Goal: Task Accomplishment & Management: Use online tool/utility

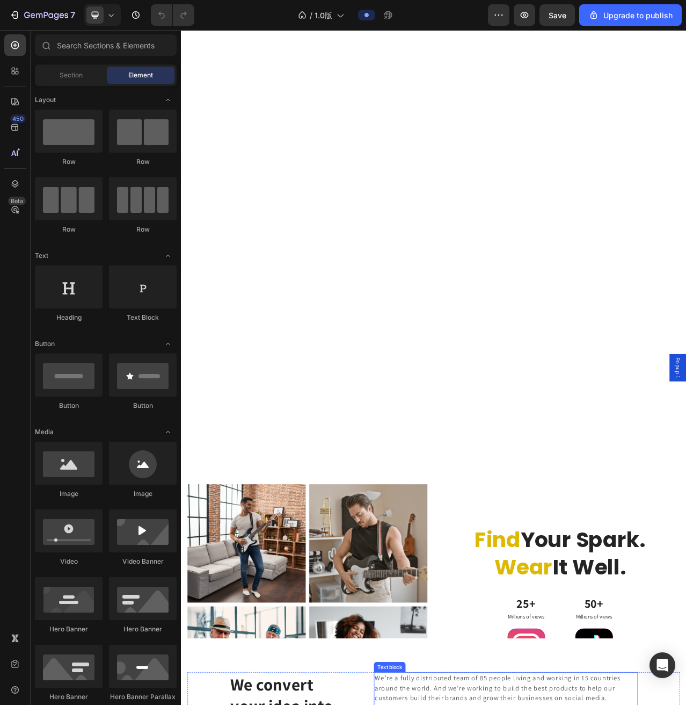
scroll to position [3311, 0]
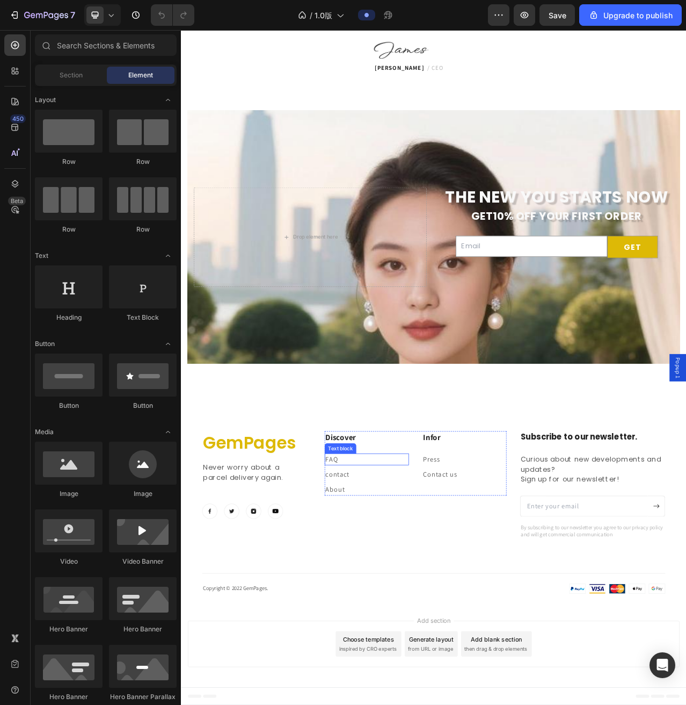
click at [373, 572] on link "FAQ" at bounding box center [373, 577] width 16 height 11
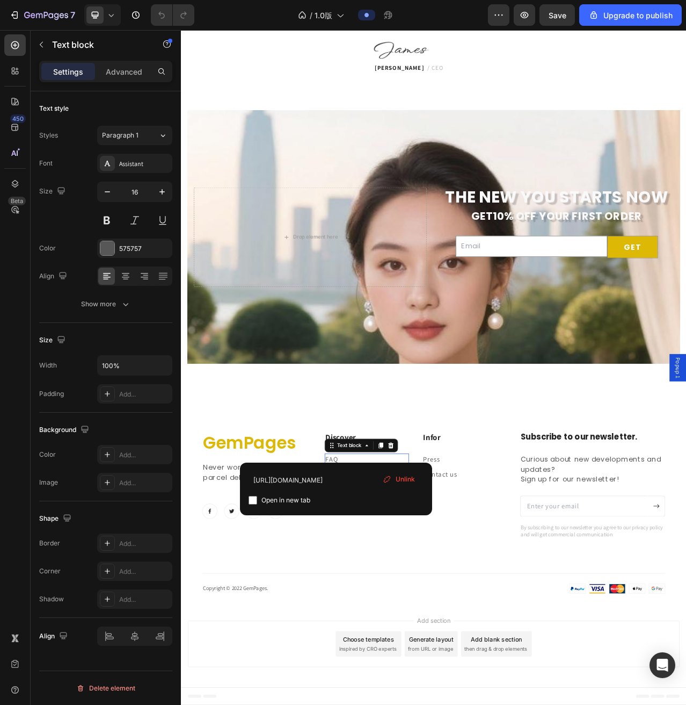
click at [379, 576] on p "FAQ" at bounding box center [417, 577] width 105 height 13
click at [388, 696] on div "GemPages Heading Never worry about a parcel delivery again. Text block Image Im…" at bounding box center [503, 644] width 591 height 207
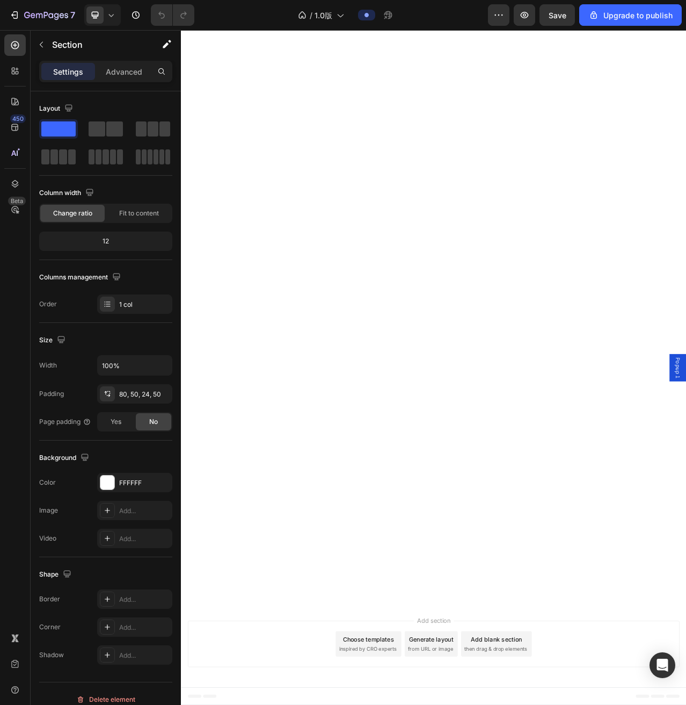
scroll to position [0, 0]
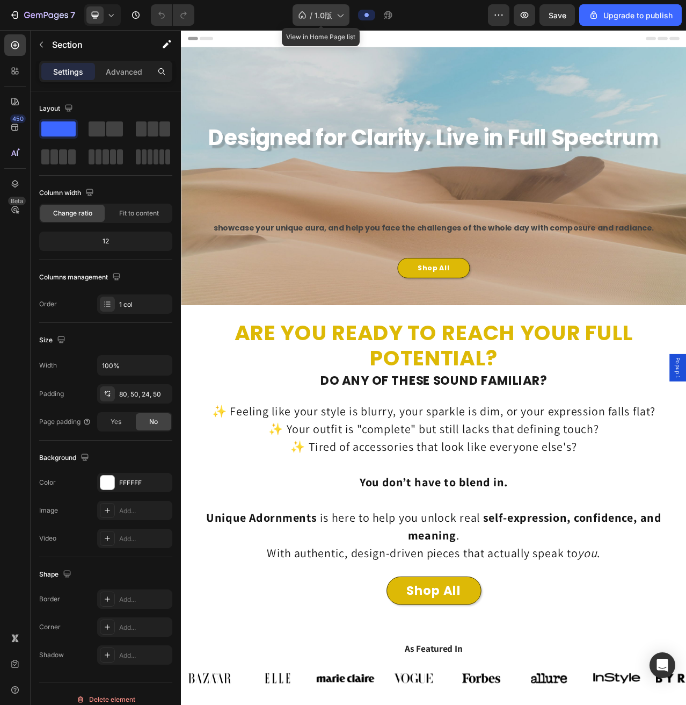
click at [323, 18] on span "1.0版" at bounding box center [324, 15] width 18 height 11
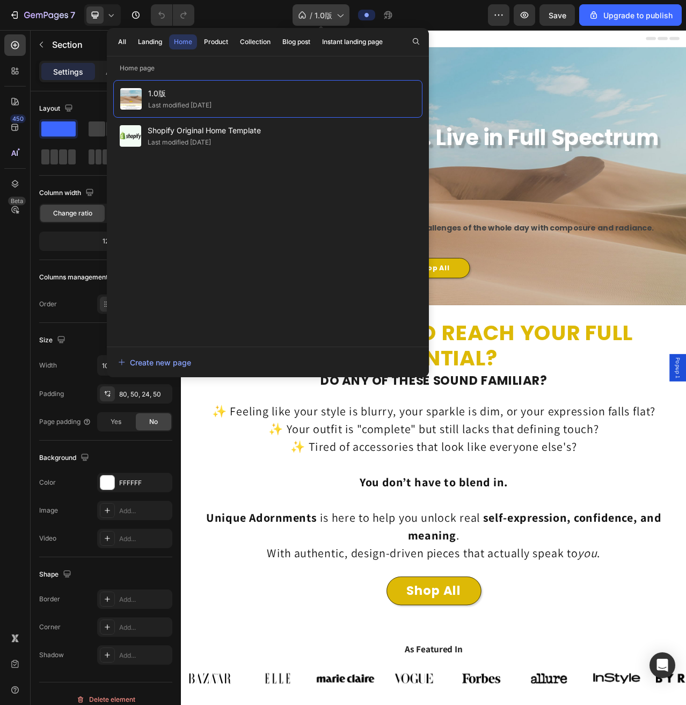
click at [304, 9] on div "/ 1.0版" at bounding box center [321, 14] width 57 height 21
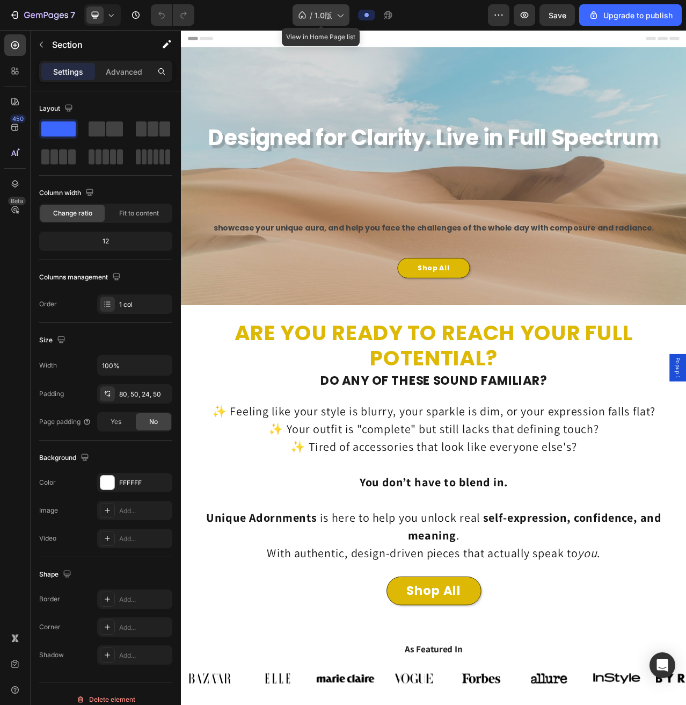
click at [310, 12] on span "/" at bounding box center [311, 15] width 3 height 11
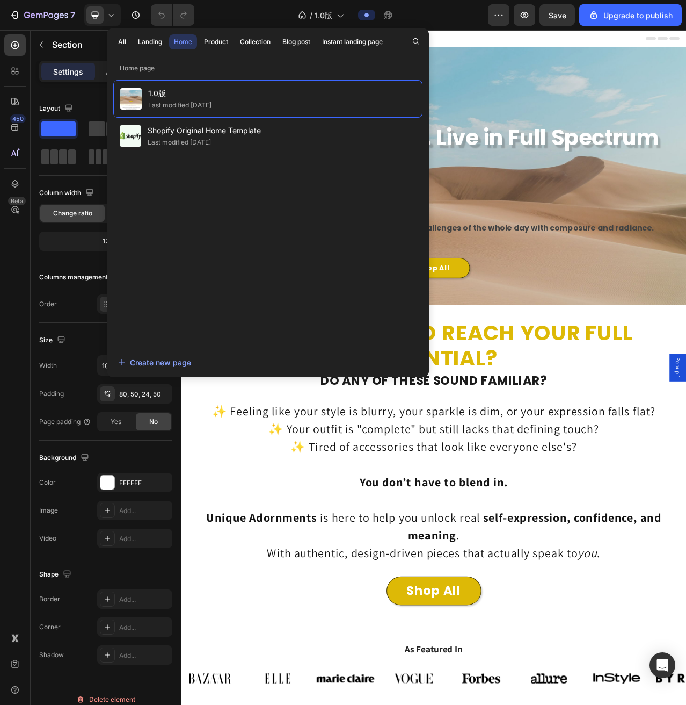
drag, startPoint x: 249, startPoint y: 109, endPoint x: 184, endPoint y: 157, distance: 81.0
click at [185, 160] on div "1.0版 Last modified 2 days ago Shopify Original Home Template Last modified 24 d…" at bounding box center [267, 208] width 309 height 256
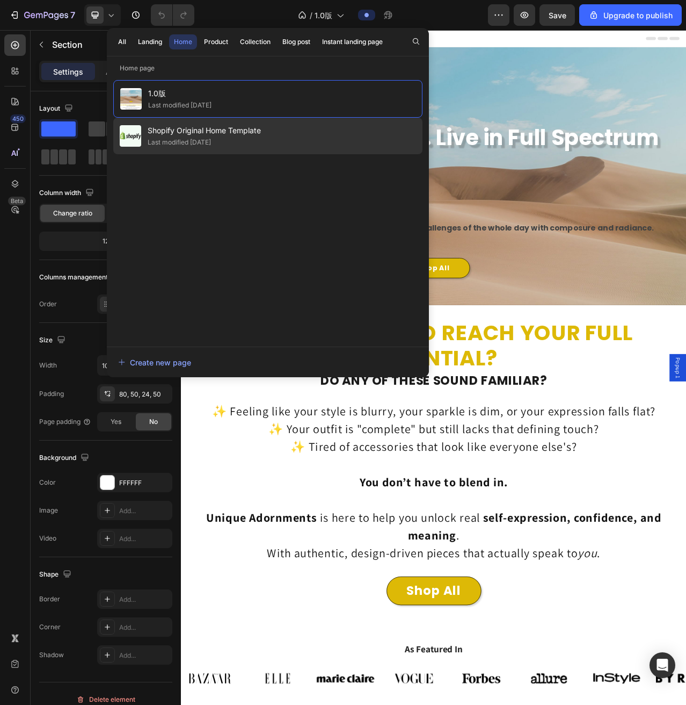
click at [195, 134] on span "Shopify Original Home Template" at bounding box center [204, 130] width 113 height 13
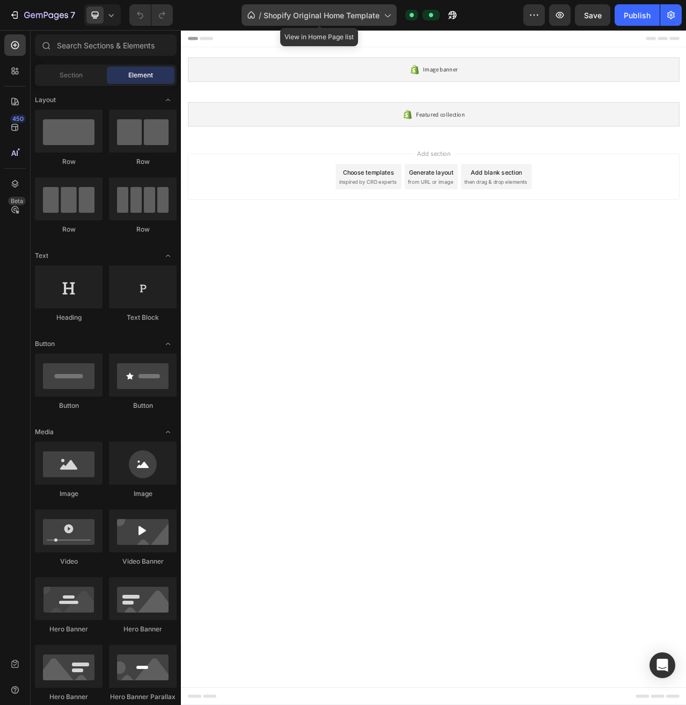
click at [358, 9] on div "/ Shopify Original Home Template" at bounding box center [319, 14] width 155 height 21
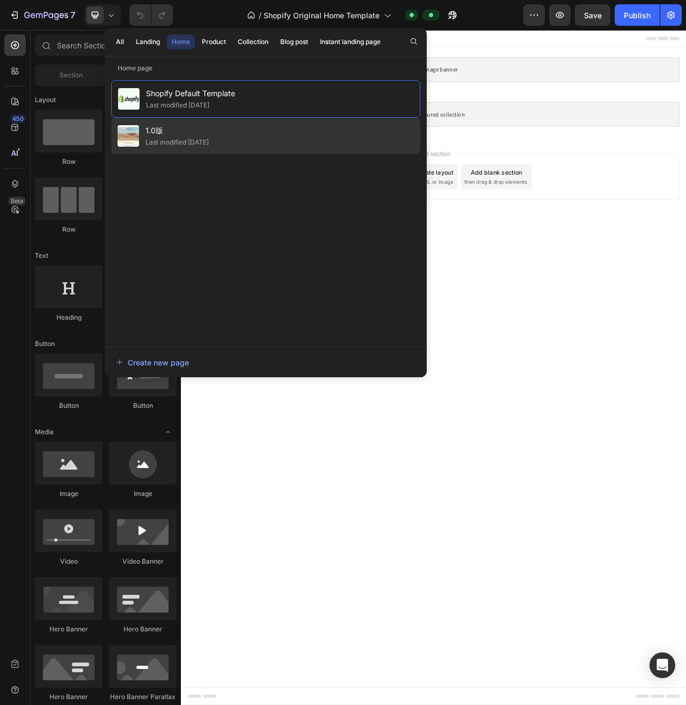
click at [199, 133] on span "1.0版" at bounding box center [177, 130] width 63 height 13
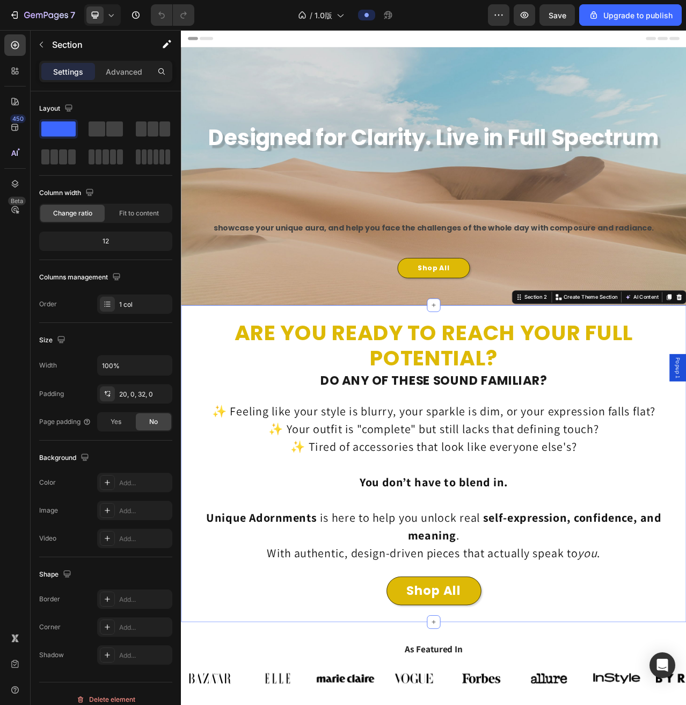
click at [686, 489] on div "ARE YOU READY TO REACH YOUR FULL POTENTIAL? Heading DO ANY OF THESE SOUND FAMIL…" at bounding box center [503, 579] width 645 height 375
click at [310, 3] on div "7 / 1.0版 Preview Save Upgrade to publish" at bounding box center [343, 15] width 686 height 31
click at [317, 16] on span "1.0版" at bounding box center [324, 15] width 18 height 11
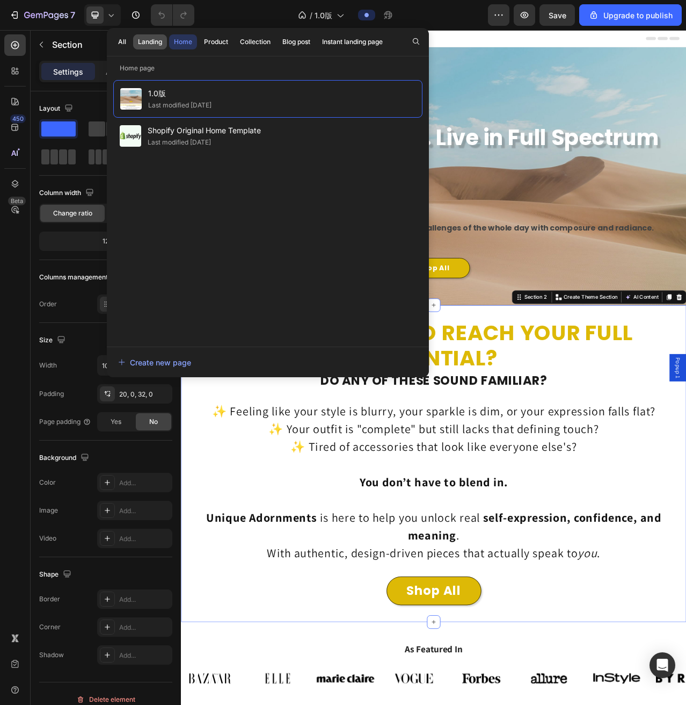
click at [140, 44] on div "Landing" at bounding box center [150, 42] width 24 height 10
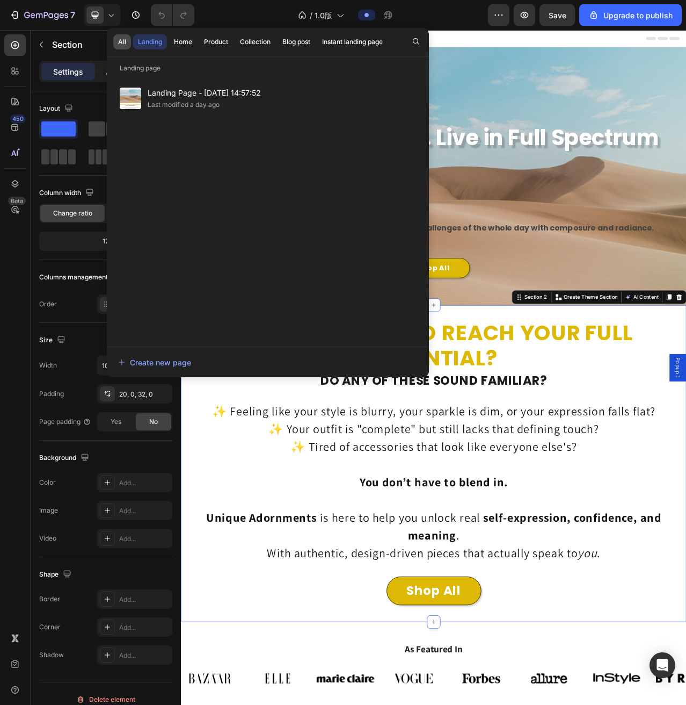
click at [129, 42] on button "All" at bounding box center [122, 41] width 18 height 15
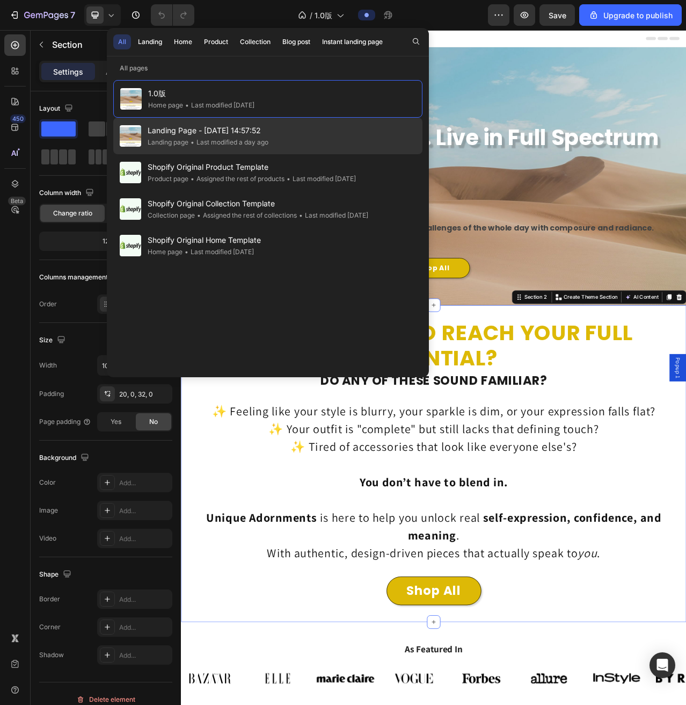
click at [276, 146] on div "Landing Page - [DATE] 14:57:52 Landing page • Last modified a day ago" at bounding box center [267, 136] width 309 height 37
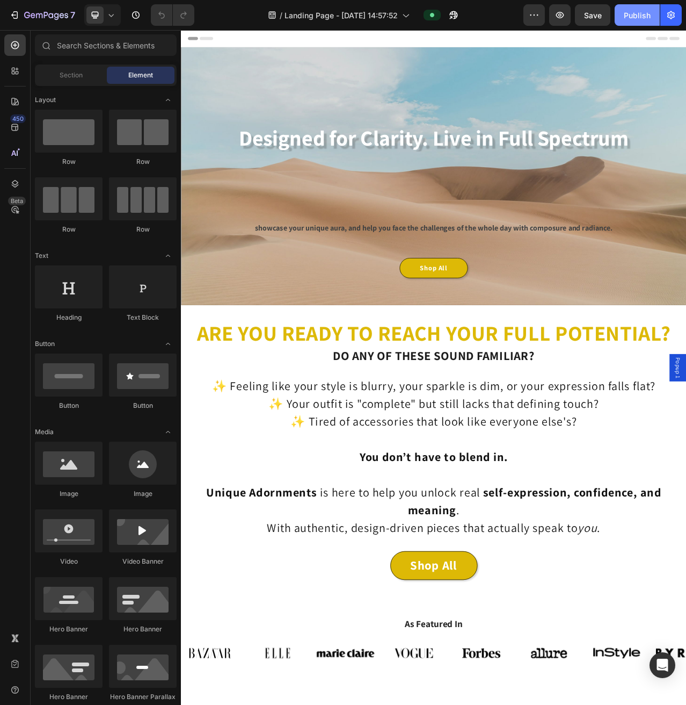
click at [634, 15] on div "Publish" at bounding box center [637, 15] width 27 height 11
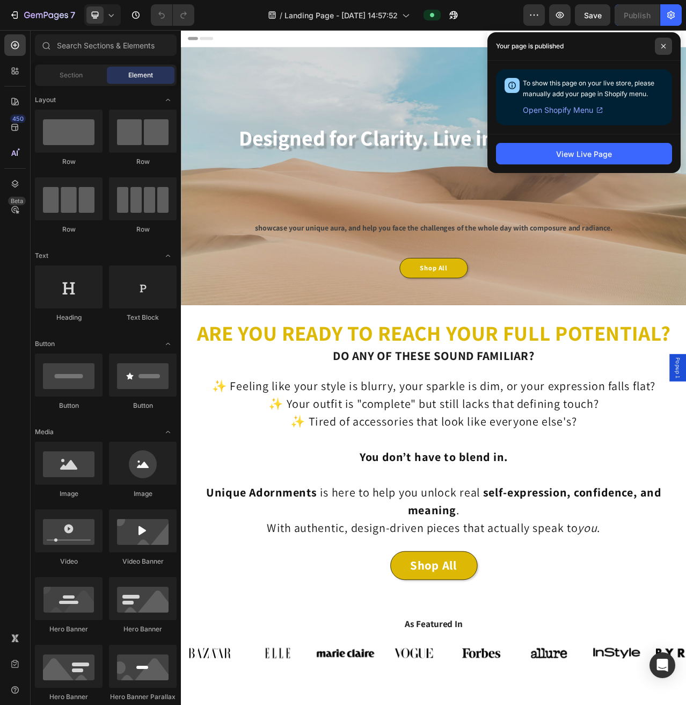
click at [663, 42] on span at bounding box center [663, 46] width 17 height 17
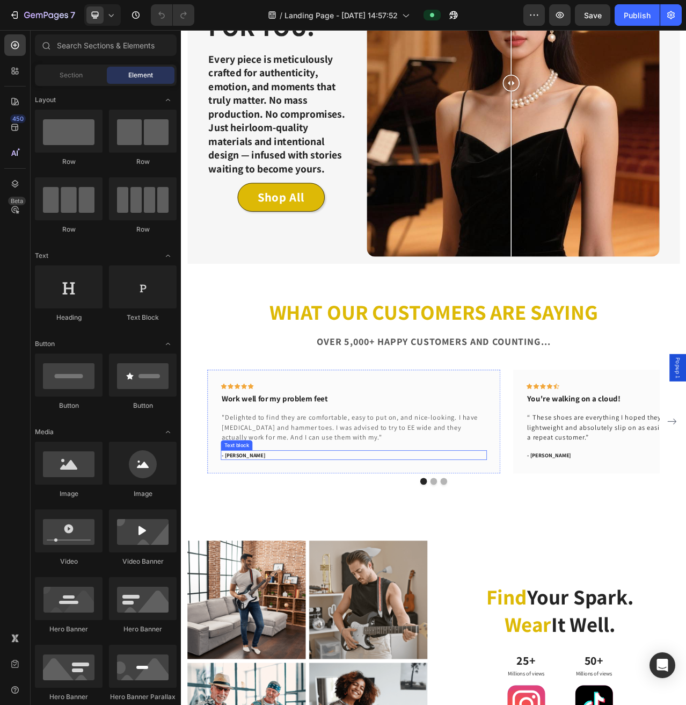
scroll to position [2234, 0]
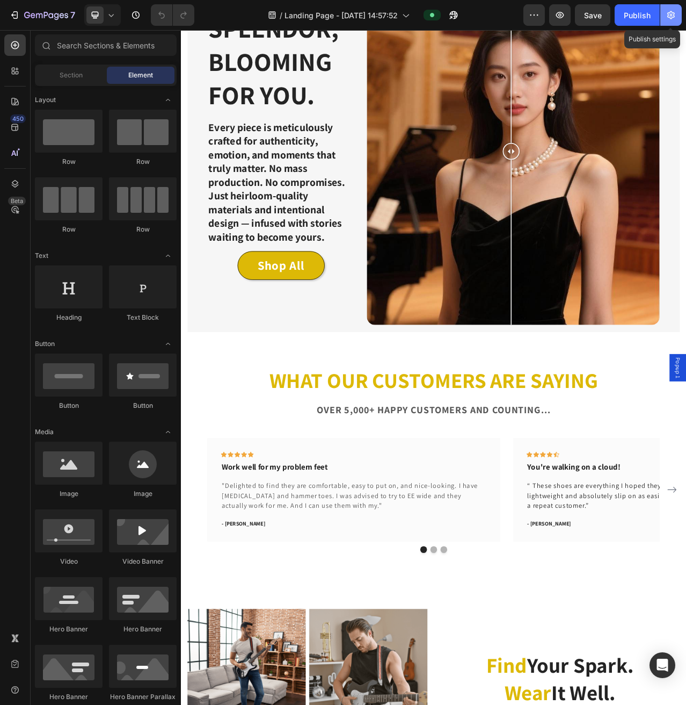
click at [674, 16] on icon "button" at bounding box center [671, 15] width 11 height 11
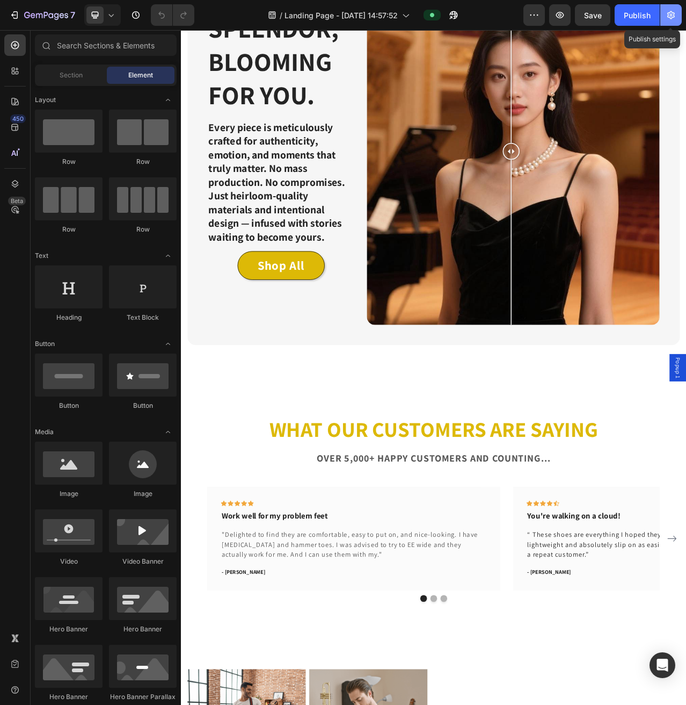
click at [674, 15] on icon "button" at bounding box center [672, 15] width 8 height 8
click at [674, 15] on icon "button" at bounding box center [671, 15] width 11 height 11
